Goal: Check status: Check status

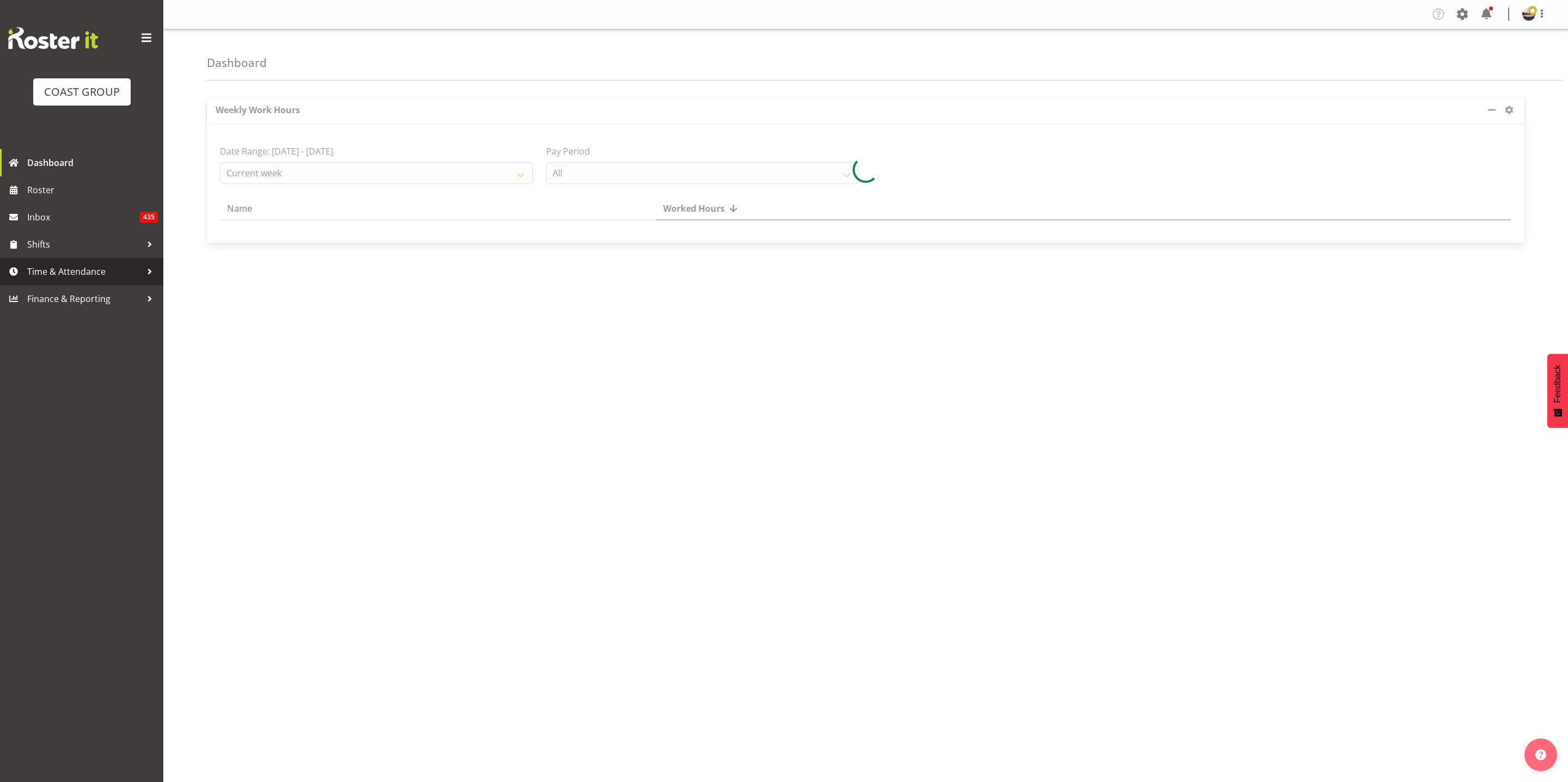
click at [75, 278] on span "Time & Attendance" at bounding box center [84, 272] width 115 height 16
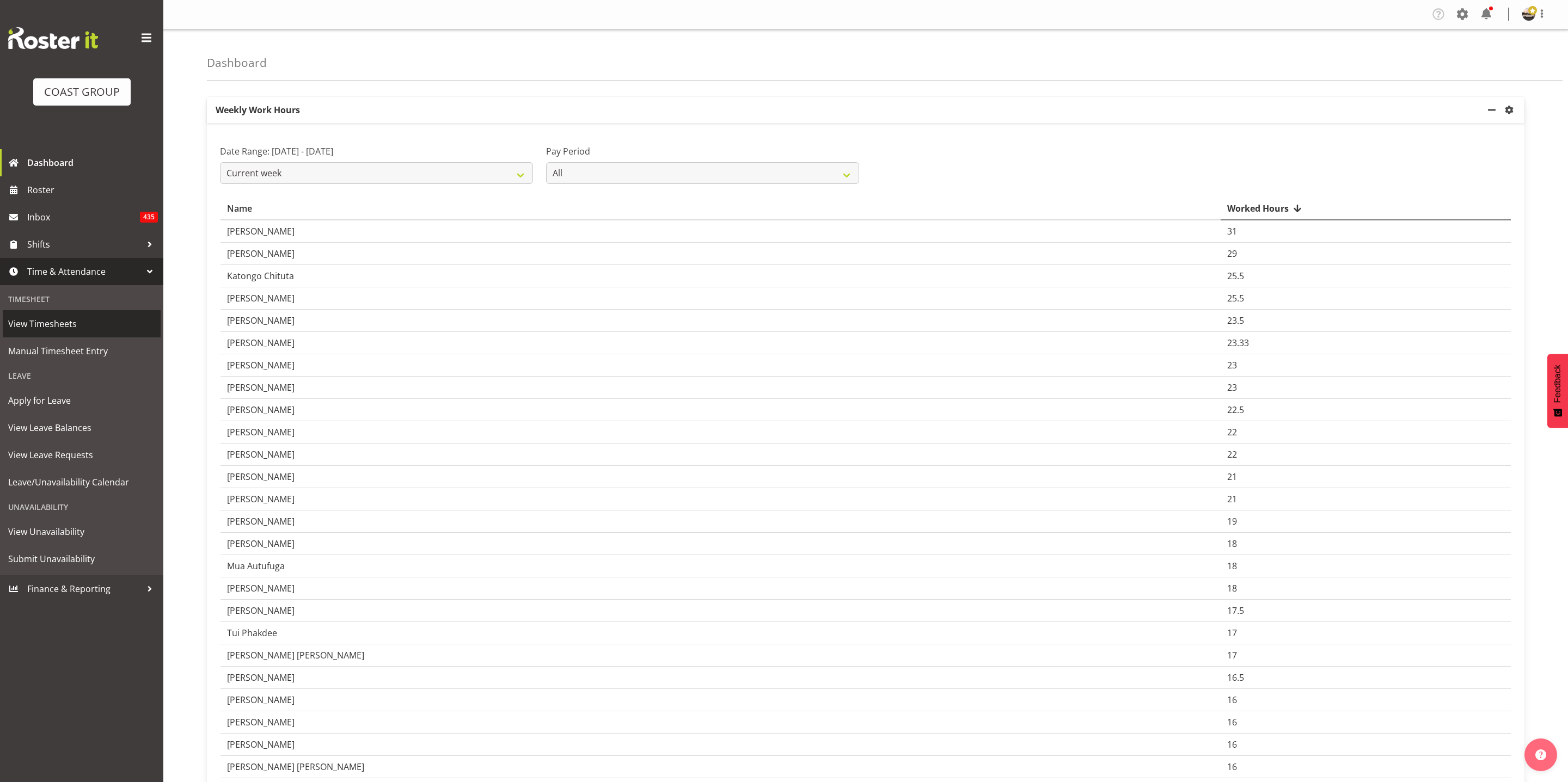
click at [80, 328] on span "View Timesheets" at bounding box center [81, 324] width 147 height 16
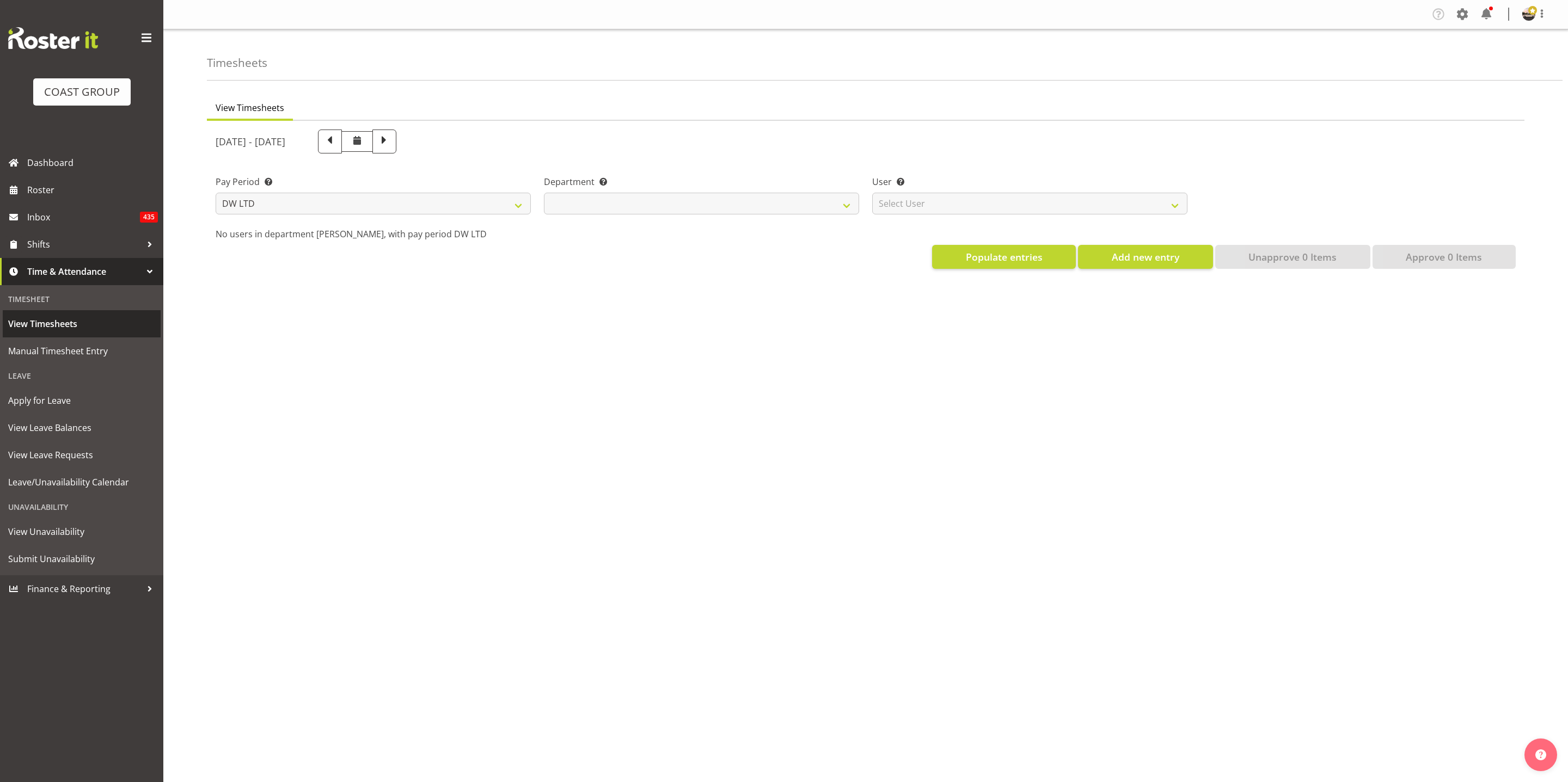
select select "8"
select select
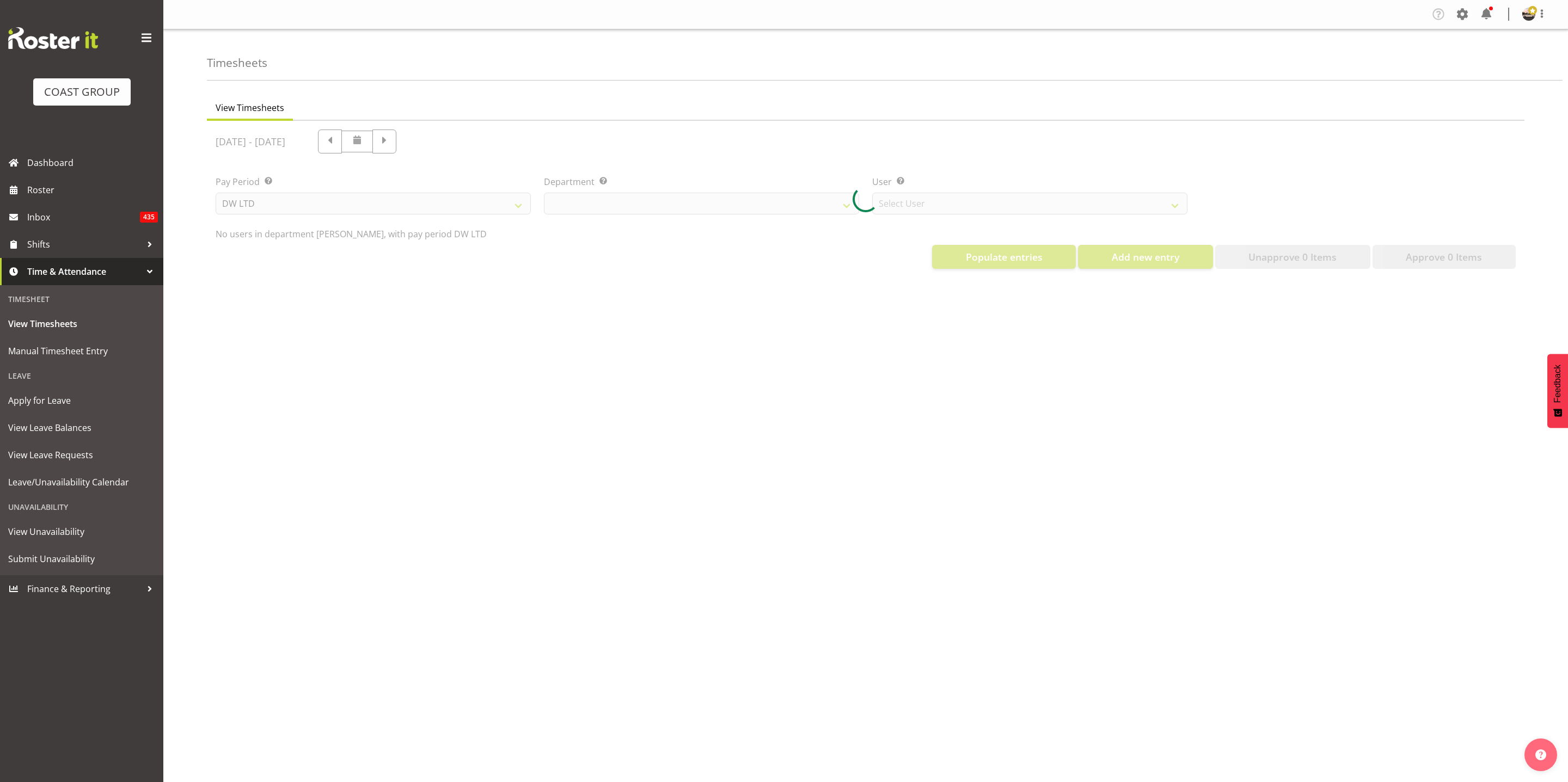
select select "1175"
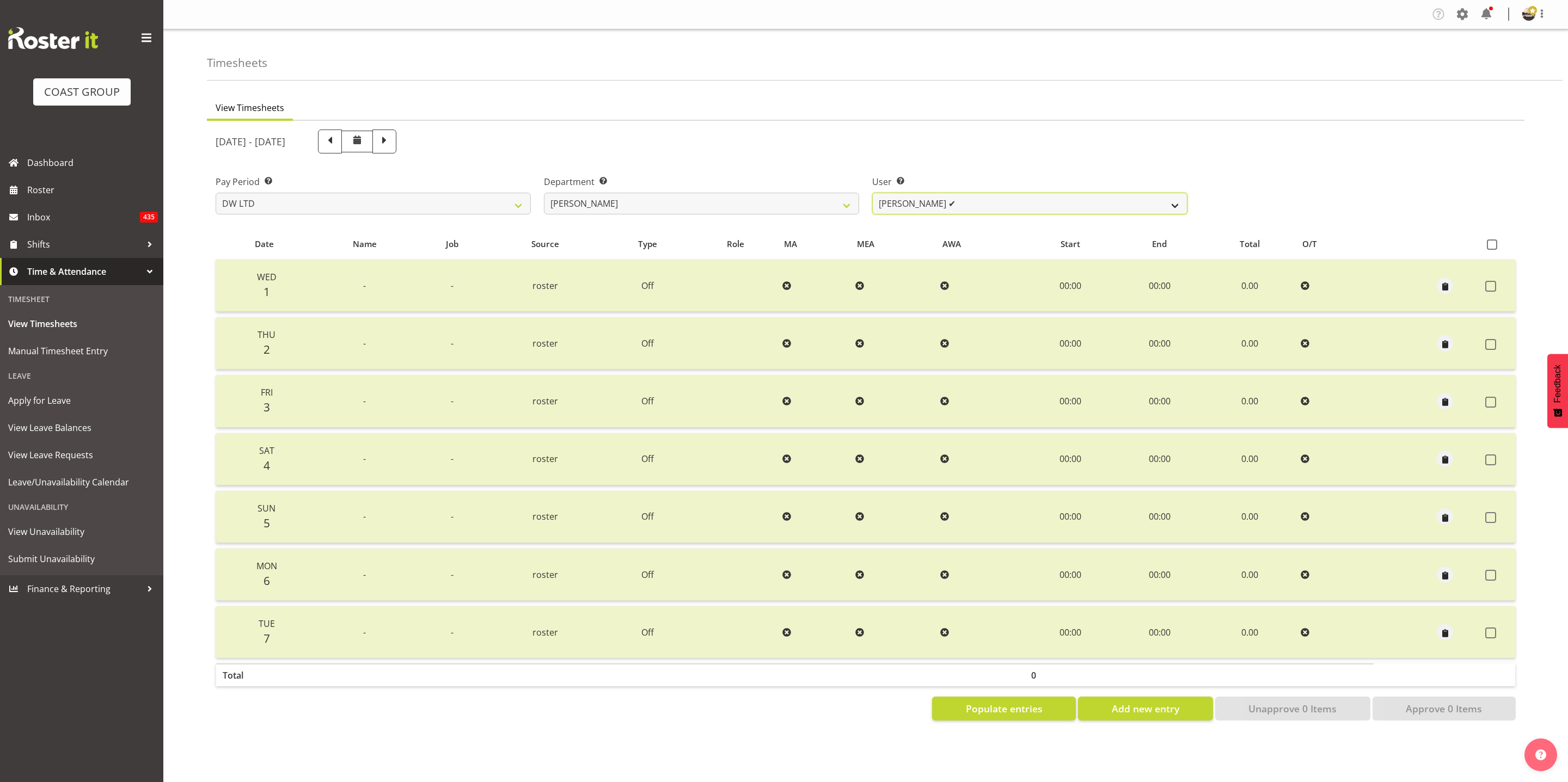
click at [970, 203] on select "Andrew McFadzean ✔ Boston Morgan-Horan ✔ Chanel Toleafoa ✔ Gene Burton ✔ Ian Si…" at bounding box center [1030, 203] width 315 height 22
click at [392, 146] on span at bounding box center [384, 140] width 14 height 14
select select
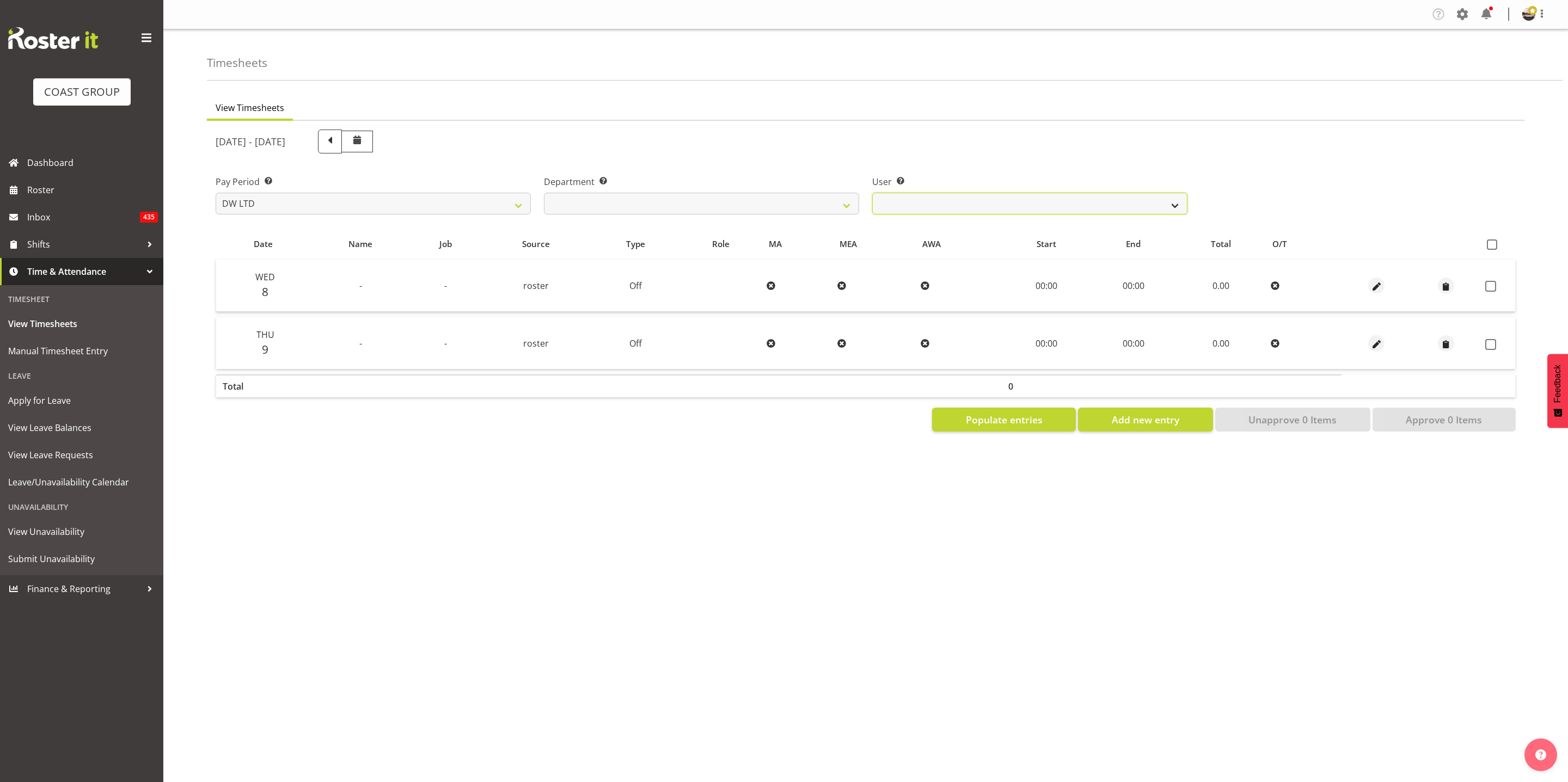
click at [937, 201] on select "Andrew McFadzean ❌ Boston Morgan-Horan ❌ Chanel Toleafoa ❌ Gene Burton ❌ Ian Si…" at bounding box center [1030, 203] width 315 height 22
select select "3856"
click at [872, 193] on select "Andrew McFadzean ❌ Boston Morgan-Horan ❌ Chanel Toleafoa ❌ Gene Burton ❌ Ian Si…" at bounding box center [1030, 203] width 315 height 22
